Goal: Transaction & Acquisition: Purchase product/service

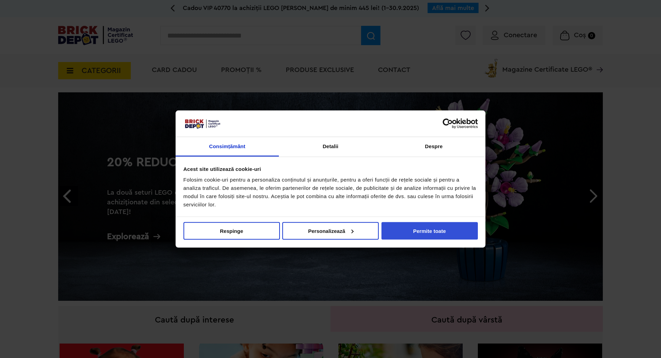
click at [420, 230] on button "Permite toate" at bounding box center [430, 231] width 96 height 18
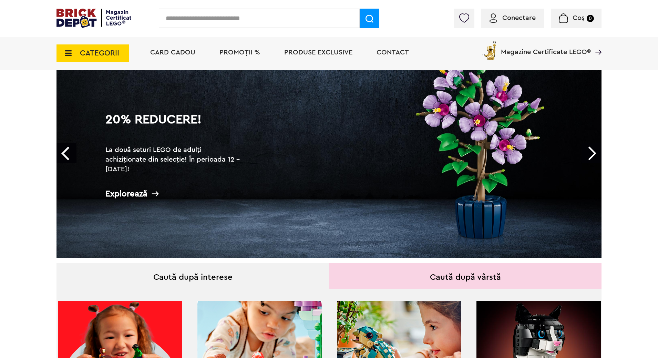
scroll to position [172, 0]
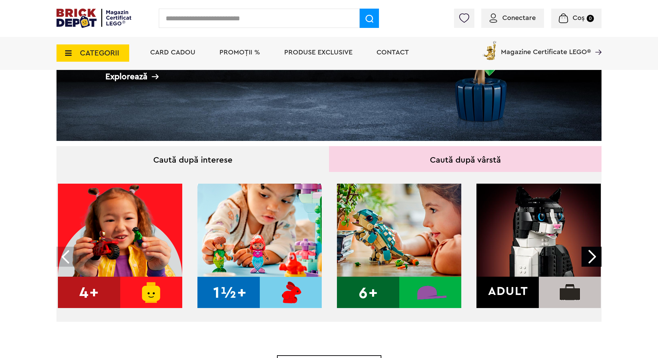
click at [402, 245] on img at bounding box center [399, 246] width 124 height 124
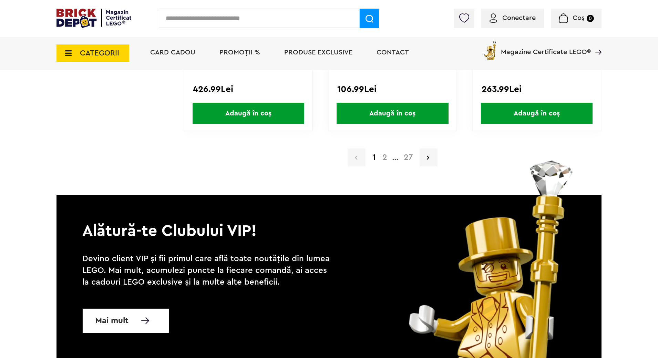
scroll to position [1516, 0]
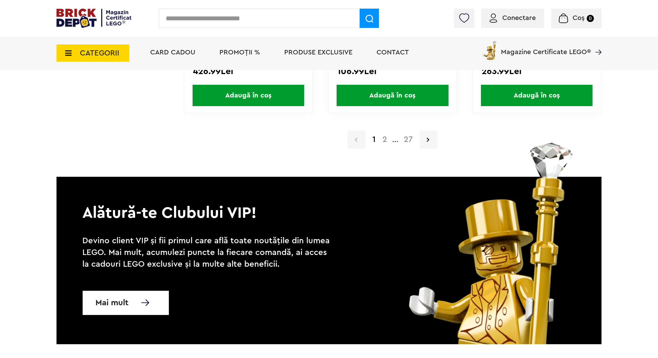
click at [386, 140] on a=6%2B&order=1&page=2"] "2" at bounding box center [385, 139] width 12 height 8
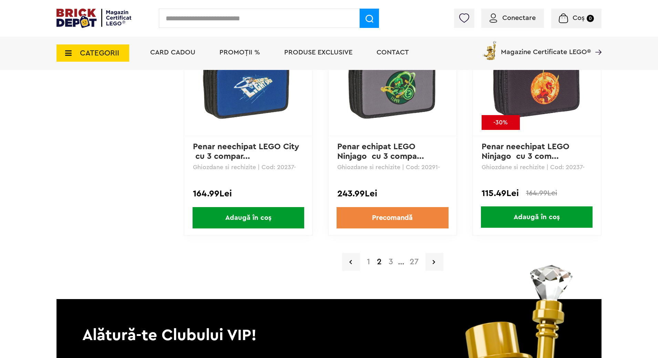
scroll to position [1481, 0]
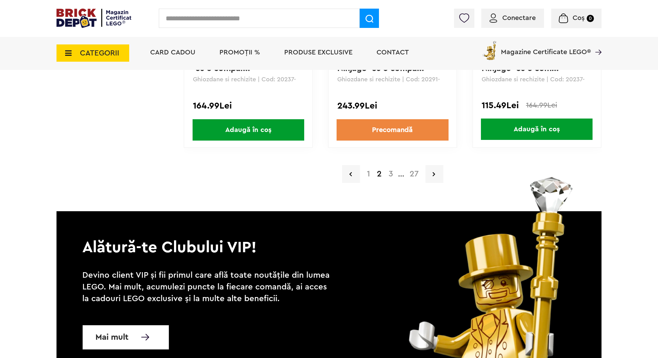
click at [250, 20] on input "text" at bounding box center [259, 18] width 201 height 19
type input "****"
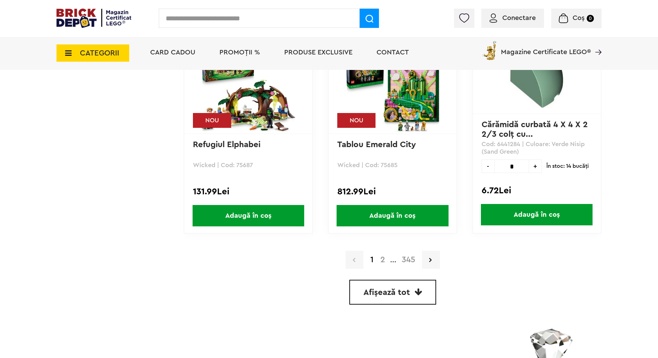
scroll to position [1895, 0]
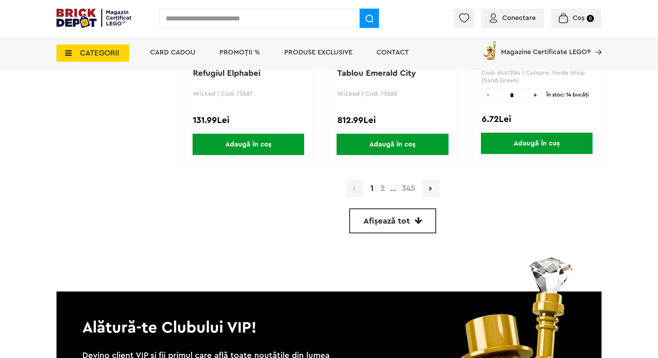
click at [394, 224] on span "Afișează tot" at bounding box center [386, 221] width 47 height 8
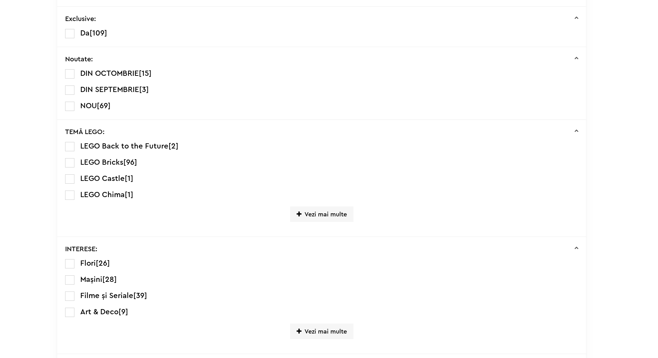
scroll to position [345, 0]
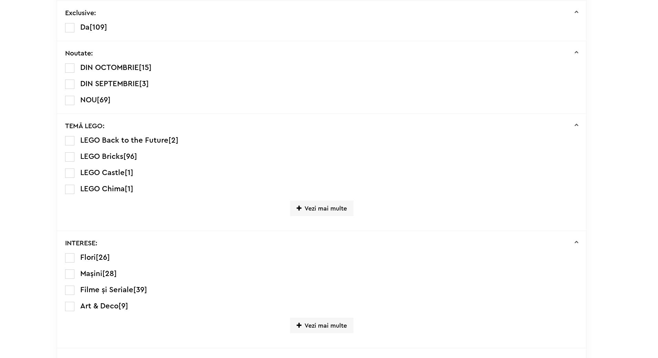
click at [72, 288] on label at bounding box center [69, 290] width 9 height 9
click at [70, 290] on label at bounding box center [69, 290] width 9 height 9
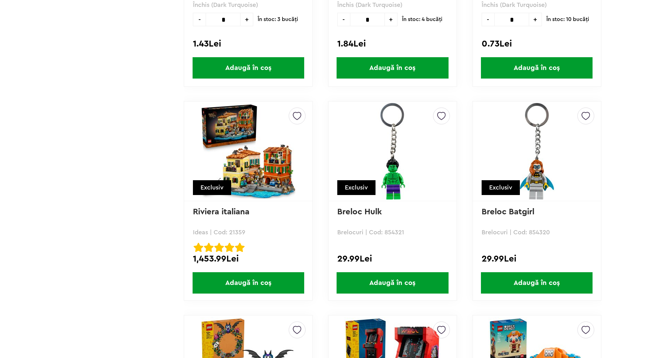
scroll to position [7924, 0]
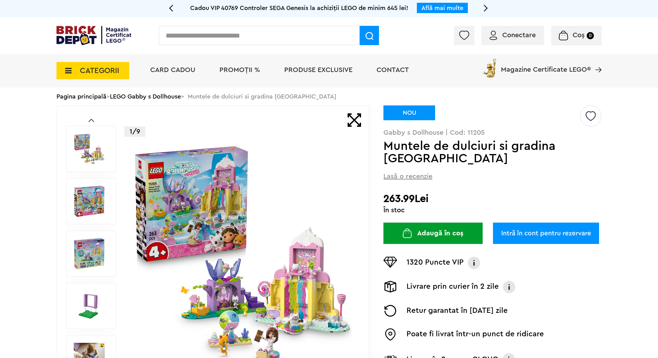
click at [290, 299] on img at bounding box center [243, 254] width 222 height 222
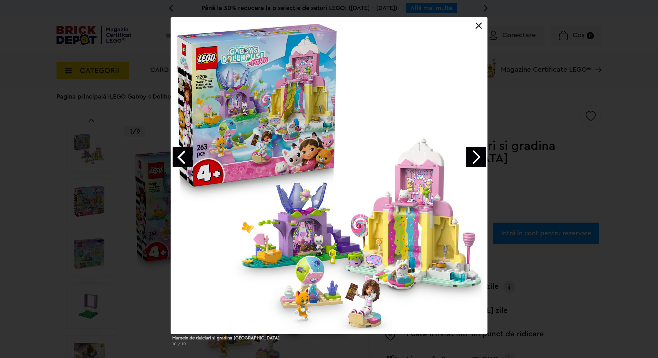
click at [481, 26] on link at bounding box center [478, 25] width 7 height 7
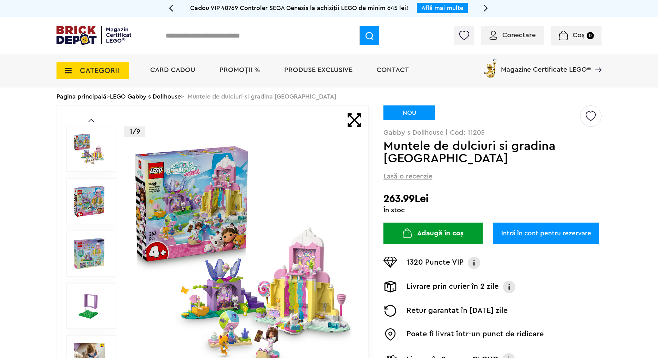
drag, startPoint x: 112, startPoint y: 99, endPoint x: 189, endPoint y: 104, distance: 77.3
click at [189, 104] on div "Pagina principală > LEGO Gabby s Dollhouse > Muntele de dulciuri si gradina Mia…" at bounding box center [329, 97] width 545 height 18
copy div "LEGO Gabby s Dollhouse"
